Goal: Task Accomplishment & Management: Use online tool/utility

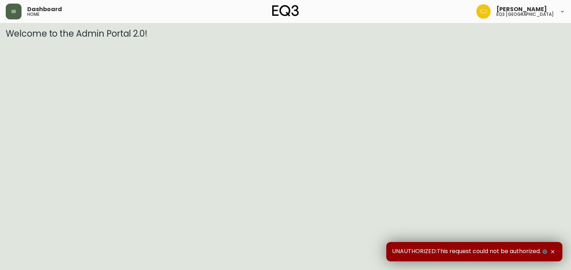
click at [15, 8] on button "button" at bounding box center [14, 12] width 16 height 16
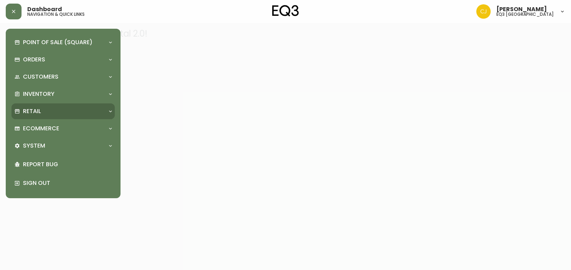
click at [55, 107] on div "Retail" at bounding box center [59, 111] width 90 height 8
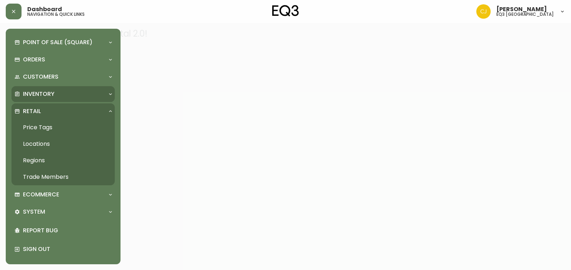
click at [43, 92] on p "Inventory" at bounding box center [39, 94] width 32 height 8
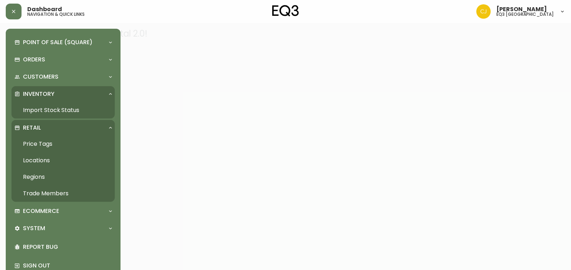
click at [42, 106] on link "Import Stock Status" at bounding box center [62, 110] width 103 height 16
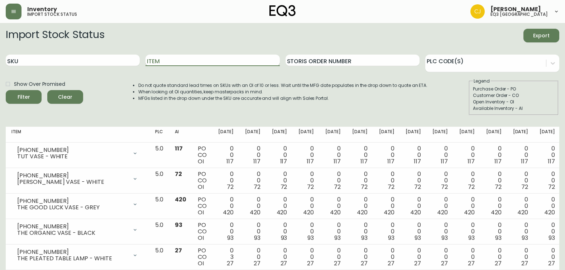
click at [208, 62] on input "Item" at bounding box center [213, 59] width 134 height 11
click at [6, 90] on button "Filter" at bounding box center [24, 97] width 36 height 14
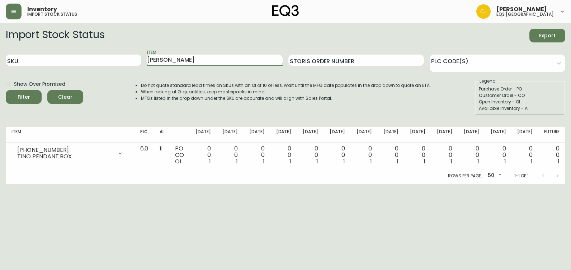
click at [6, 90] on button "Filter" at bounding box center [24, 97] width 36 height 14
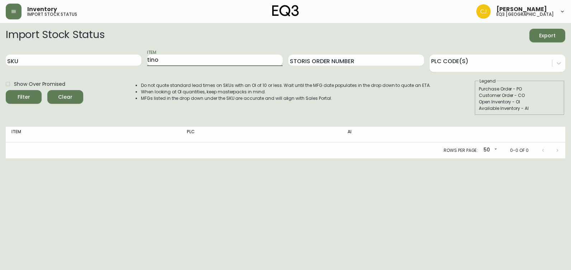
click at [6, 90] on button "Filter" at bounding box center [24, 97] width 36 height 14
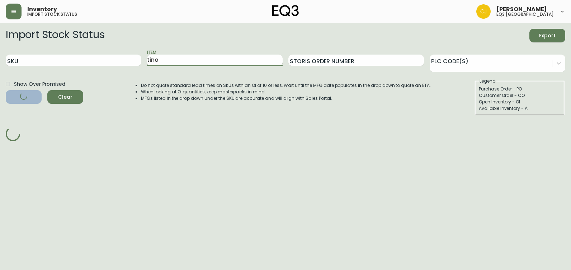
click at [6, 90] on button "Filter" at bounding box center [24, 97] width 36 height 14
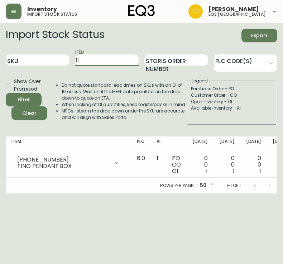
type input "t"
click at [24, 61] on input "SKU" at bounding box center [38, 59] width 64 height 11
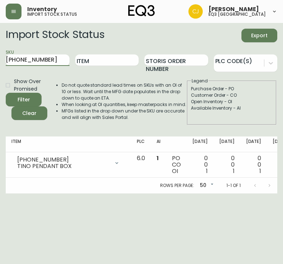
click at [6, 93] on button "Filter" at bounding box center [24, 100] width 36 height 14
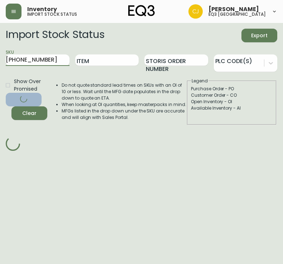
click at [6, 93] on button "Filter" at bounding box center [24, 100] width 36 height 14
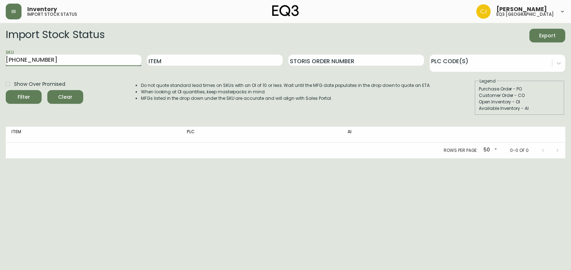
drag, startPoint x: 54, startPoint y: 65, endPoint x: 43, endPoint y: 63, distance: 11.3
click at [42, 63] on input "[PHONE_NUMBER]" at bounding box center [74, 59] width 136 height 11
click at [0, 63] on html "Inventory import stock status [PERSON_NAME] eq3 [GEOGRAPHIC_DATA] Import Stock …" at bounding box center [285, 79] width 571 height 158
paste input "020-388-31-A"
click at [6, 90] on button "Filter" at bounding box center [24, 97] width 36 height 14
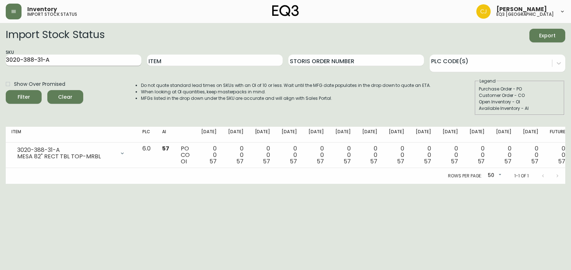
click at [37, 57] on input "3020-388-31-A" at bounding box center [74, 59] width 136 height 11
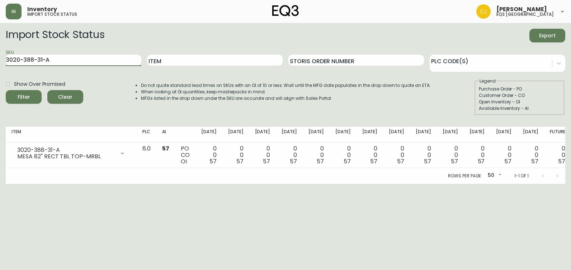
paste input "7-4-B"
click at [6, 90] on button "Filter" at bounding box center [24, 97] width 36 height 14
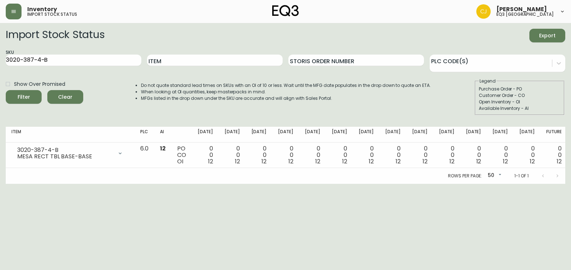
click at [22, 52] on div "SKU 3020-387-4-B" at bounding box center [74, 60] width 136 height 23
drag, startPoint x: 22, startPoint y: 53, endPoint x: 22, endPoint y: 60, distance: 7.5
click at [22, 57] on div "SKU 3020-387-4-B" at bounding box center [74, 60] width 136 height 23
click at [22, 60] on input "3020-387-4-B" at bounding box center [74, 59] width 136 height 11
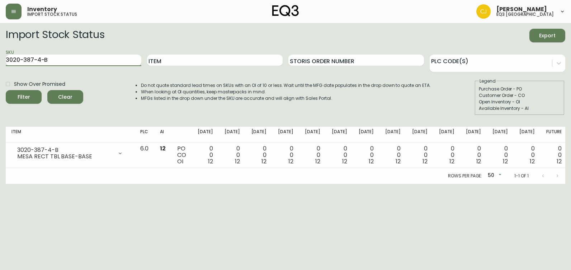
click at [22, 60] on input "3020-387-4-B" at bounding box center [74, 59] width 136 height 11
paste input "C"
type input "3020-387-4-C"
click at [6, 90] on button "Filter" at bounding box center [24, 97] width 36 height 14
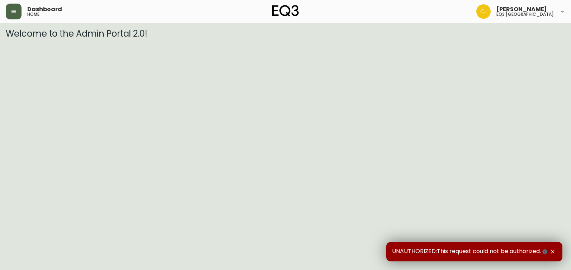
click at [16, 12] on button "button" at bounding box center [14, 12] width 16 height 16
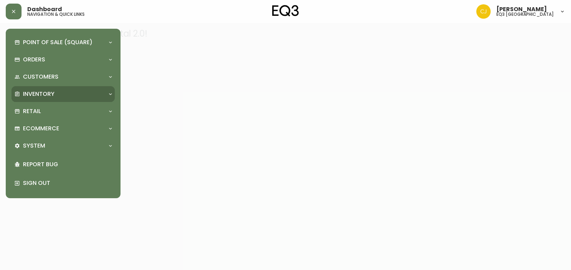
click at [32, 94] on p "Inventory" at bounding box center [39, 94] width 32 height 8
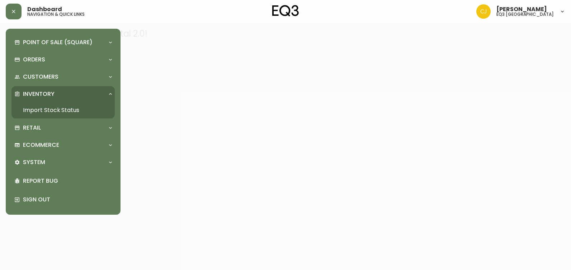
drag, startPoint x: 32, startPoint y: 110, endPoint x: 36, endPoint y: 108, distance: 4.2
click at [32, 110] on link "Import Stock Status" at bounding box center [62, 110] width 103 height 16
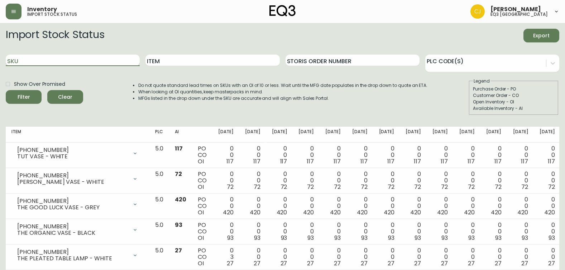
click at [101, 61] on input "SKU" at bounding box center [73, 59] width 134 height 11
paste input "3190-291-0"
type input "3190-291-0"
click at [6, 90] on button "Filter" at bounding box center [24, 97] width 36 height 14
